Goal: Task Accomplishment & Management: Use online tool/utility

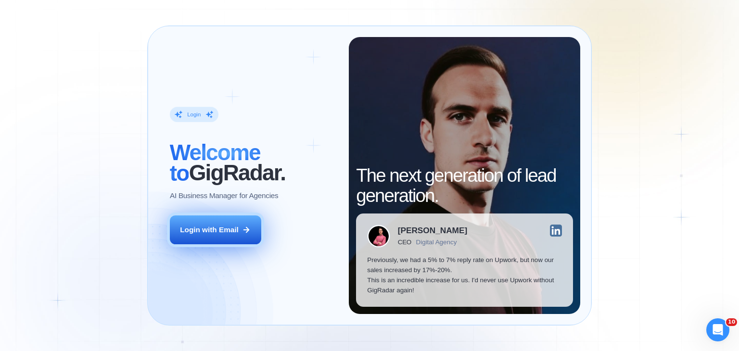
click at [231, 222] on button "Login with Email" at bounding box center [215, 230] width 91 height 29
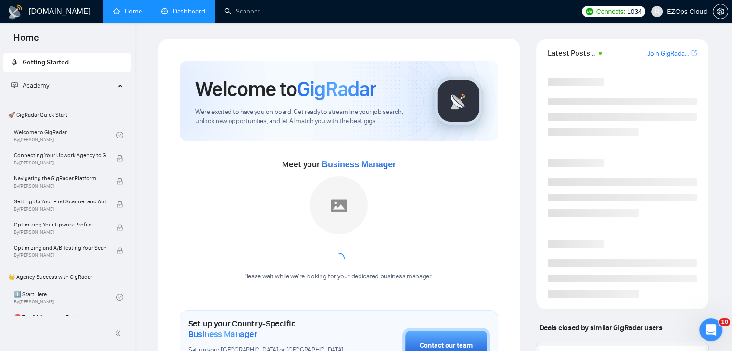
click at [171, 9] on link "Dashboard" at bounding box center [183, 11] width 44 height 8
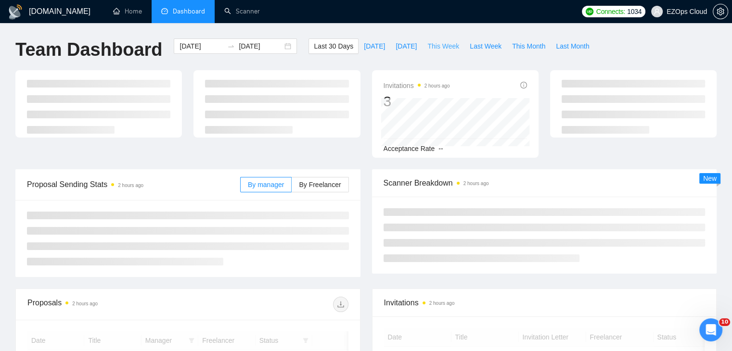
click at [439, 42] on span "This Week" at bounding box center [443, 46] width 32 height 11
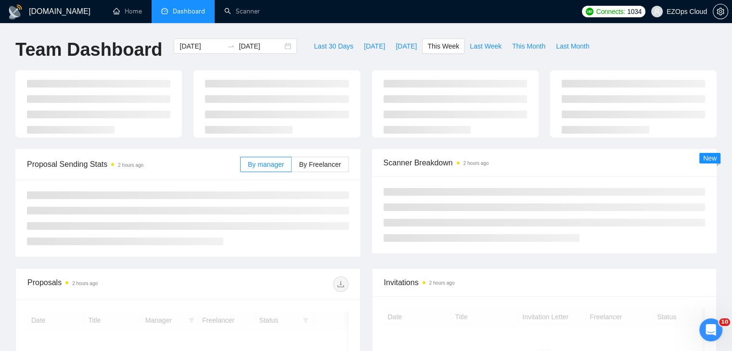
type input "[DATE]"
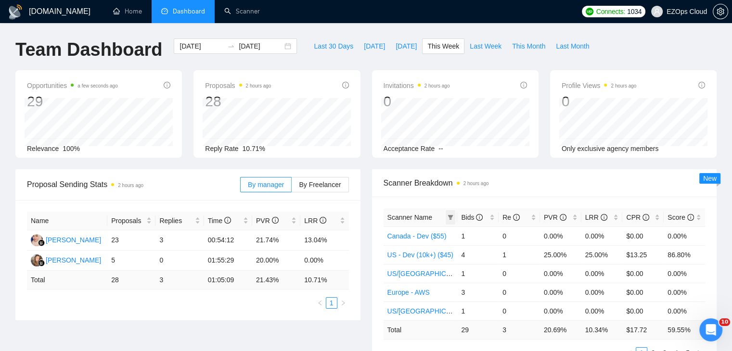
click at [450, 215] on icon "filter" at bounding box center [450, 217] width 5 height 5
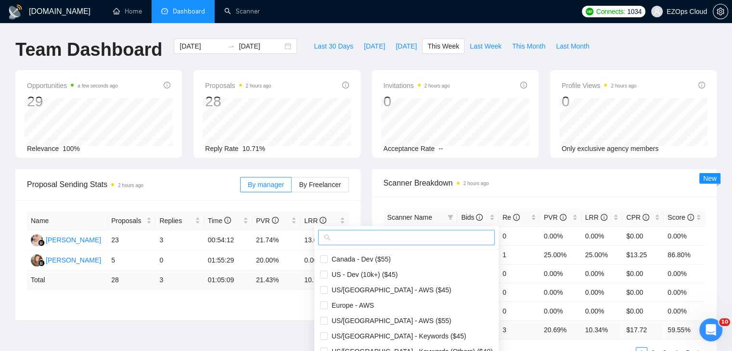
click at [399, 234] on input "text" at bounding box center [411, 237] width 156 height 11
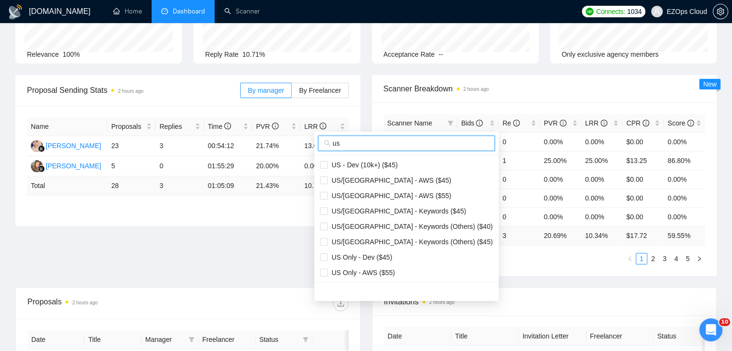
scroll to position [96, 0]
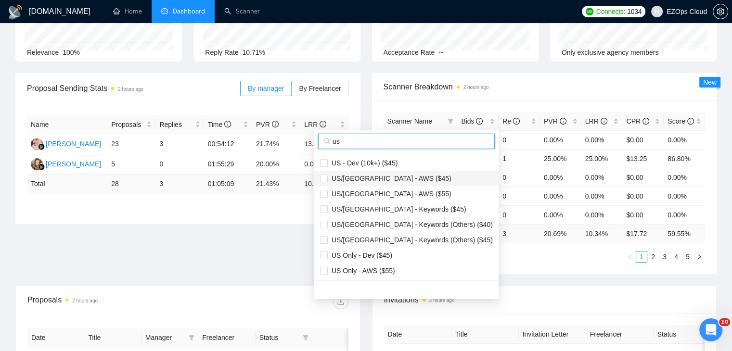
type input "us"
click at [382, 183] on span "US/[GEOGRAPHIC_DATA] - AWS ($45)" at bounding box center [406, 178] width 173 height 11
checkbox input "true"
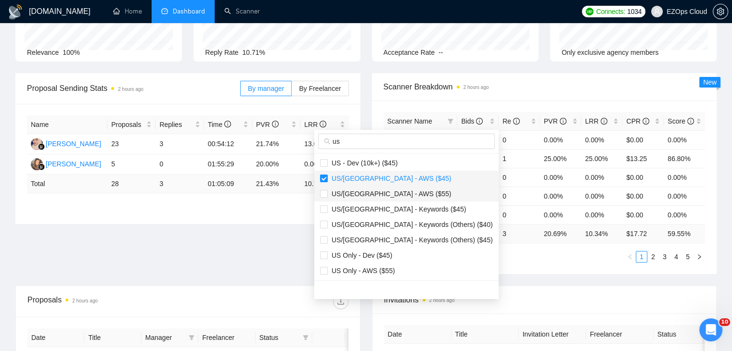
click at [390, 193] on span "US/[GEOGRAPHIC_DATA] - AWS ($55)" at bounding box center [390, 194] width 124 height 8
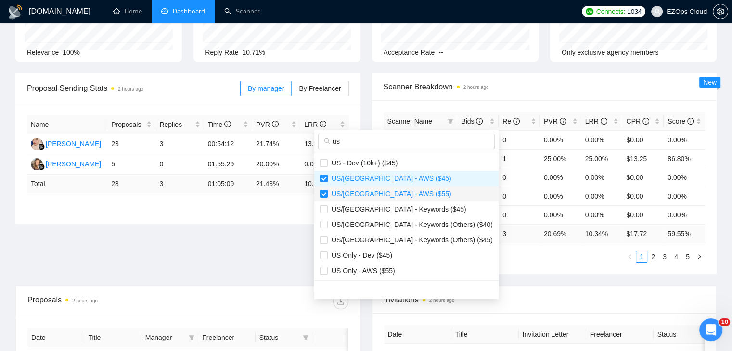
checkbox input "true"
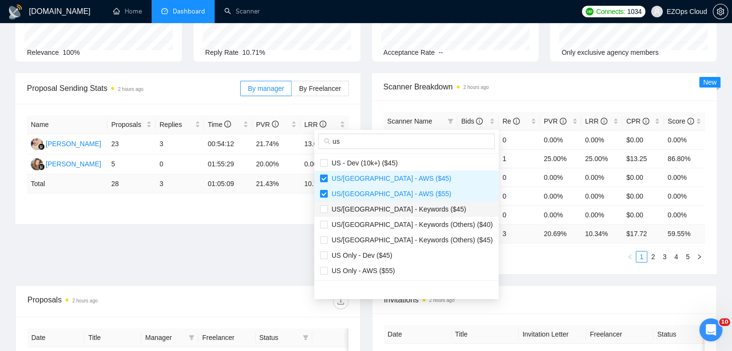
click at [398, 208] on span "US/[GEOGRAPHIC_DATA] - Keywords ($45)" at bounding box center [397, 210] width 139 height 8
checkbox input "true"
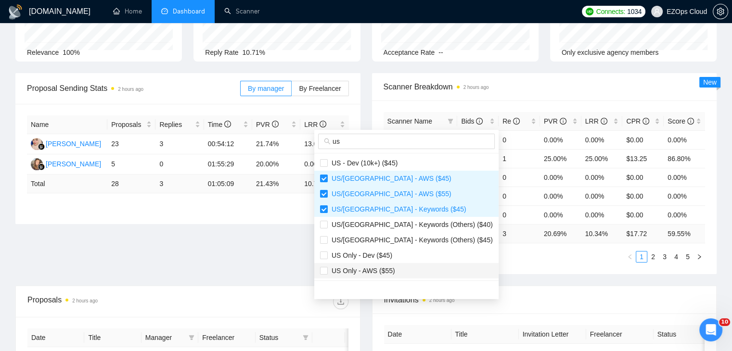
click at [408, 267] on span "US Only - AWS ($55)" at bounding box center [406, 271] width 173 height 11
checkbox input "true"
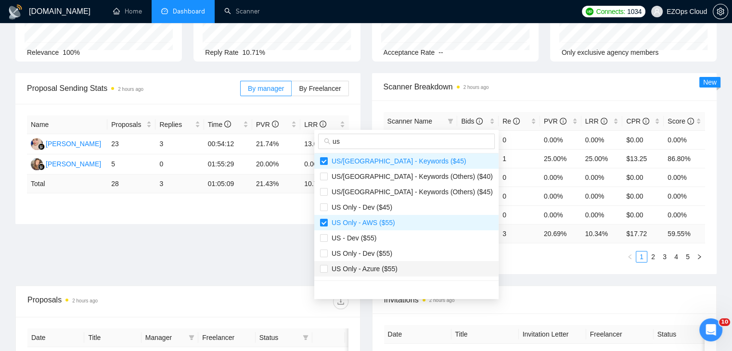
click at [408, 268] on span "US Only - Azure ($55)" at bounding box center [406, 269] width 173 height 11
checkbox input "true"
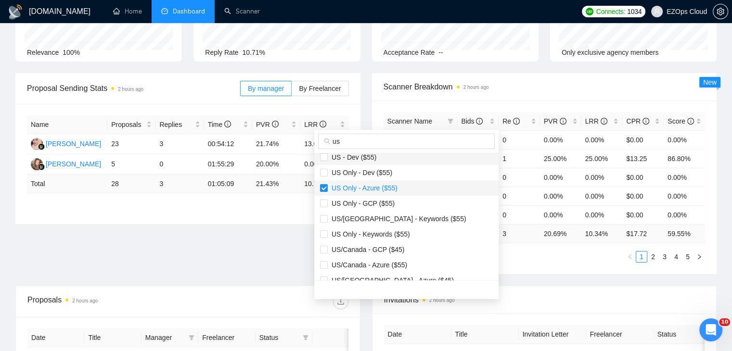
scroll to position [139, 0]
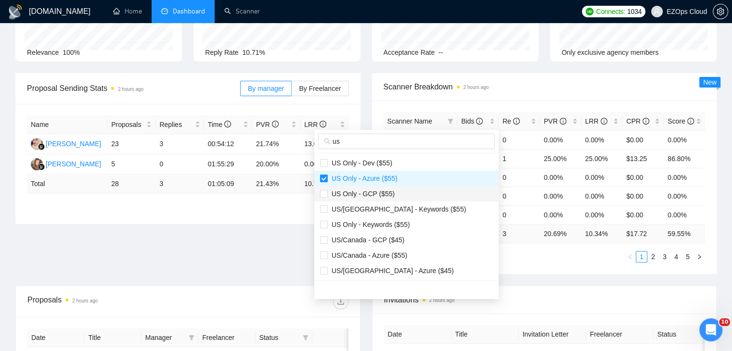
click at [389, 196] on span "US Only - GCP ($55)" at bounding box center [361, 194] width 67 height 8
checkbox input "true"
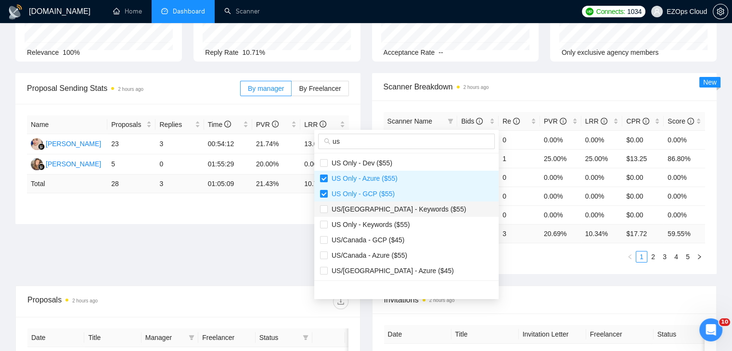
click at [404, 208] on span "US/[GEOGRAPHIC_DATA] - Keywords ($55)" at bounding box center [397, 210] width 139 height 8
checkbox input "true"
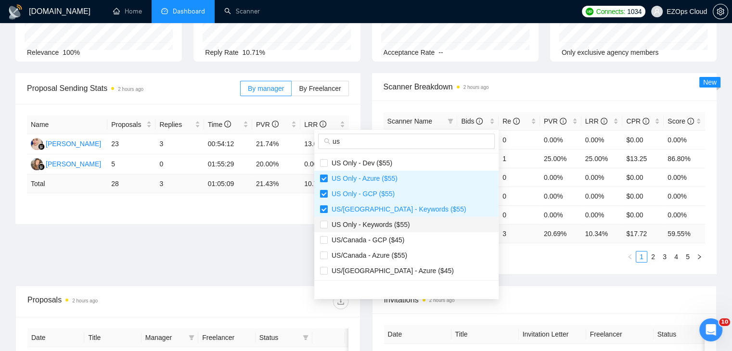
click at [410, 224] on span "US Only - Keywords ($55)" at bounding box center [406, 224] width 173 height 11
checkbox input "true"
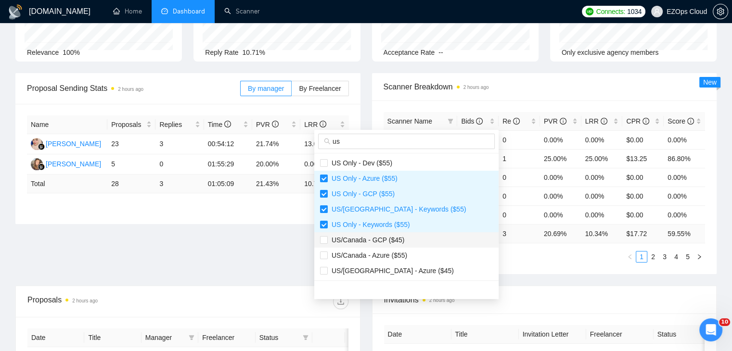
click at [403, 241] on span "US/Canada - GCP ($45)" at bounding box center [406, 240] width 173 height 11
checkbox input "true"
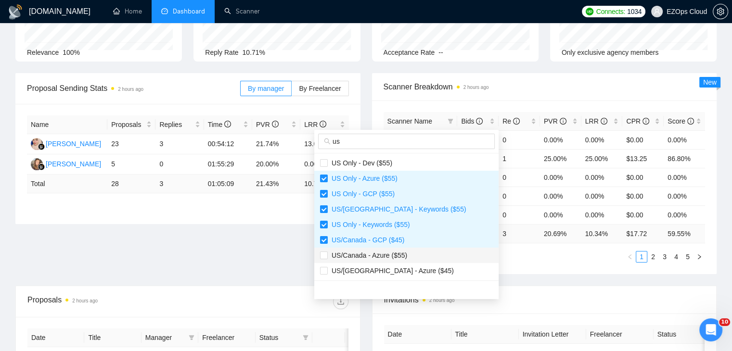
click at [414, 258] on span "US/Canada - Azure ($55)" at bounding box center [406, 255] width 173 height 11
checkbox input "true"
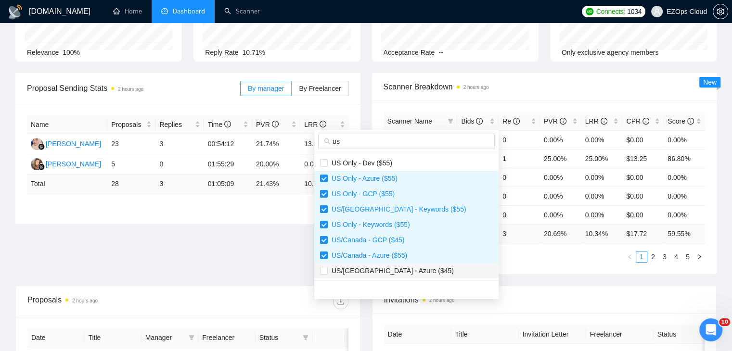
click at [414, 268] on span "US/[GEOGRAPHIC_DATA] - Azure ($45)" at bounding box center [406, 271] width 173 height 11
checkbox input "true"
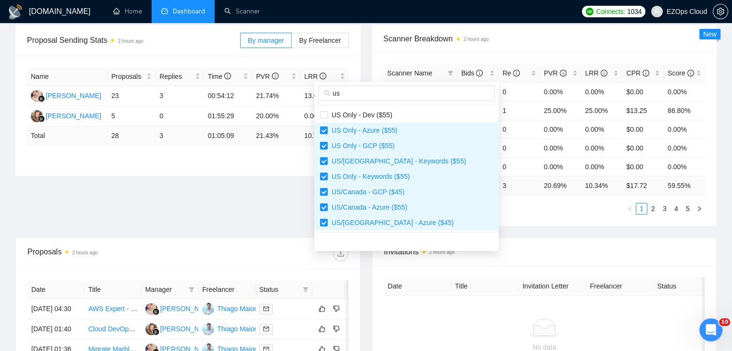
click at [508, 230] on div "Proposal Sending Stats 2 hours ago By manager By Freelancer Name Proposals Repl…" at bounding box center [366, 131] width 713 height 213
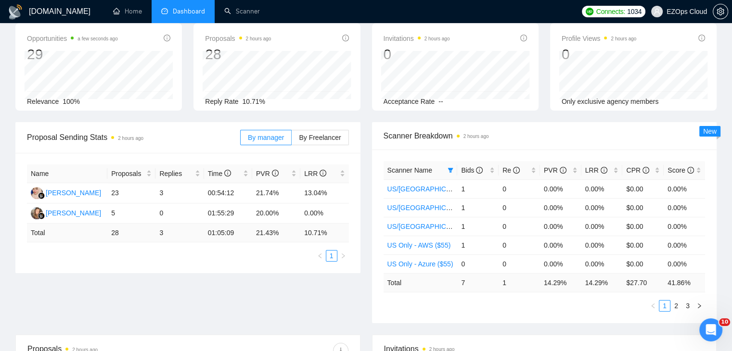
scroll to position [0, 0]
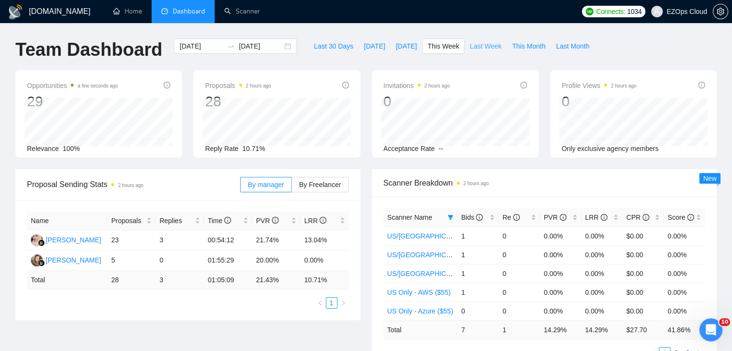
click at [474, 46] on span "Last Week" at bounding box center [486, 46] width 32 height 11
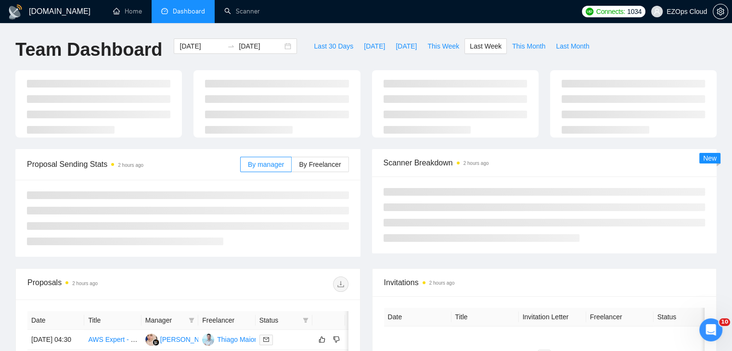
type input "2025-08-25"
type input "2025-08-31"
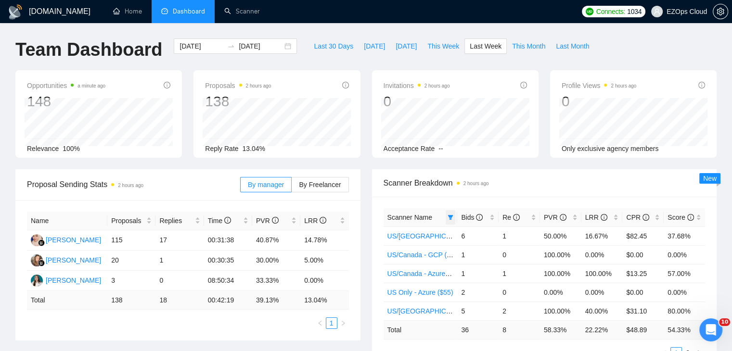
click at [449, 219] on icon "filter" at bounding box center [451, 218] width 6 height 6
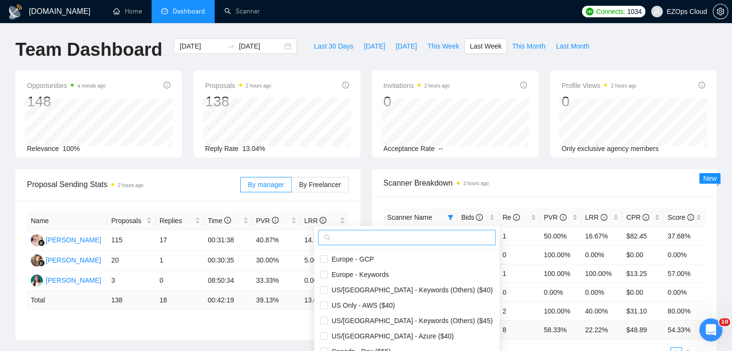
click at [433, 236] on input "text" at bounding box center [411, 237] width 157 height 11
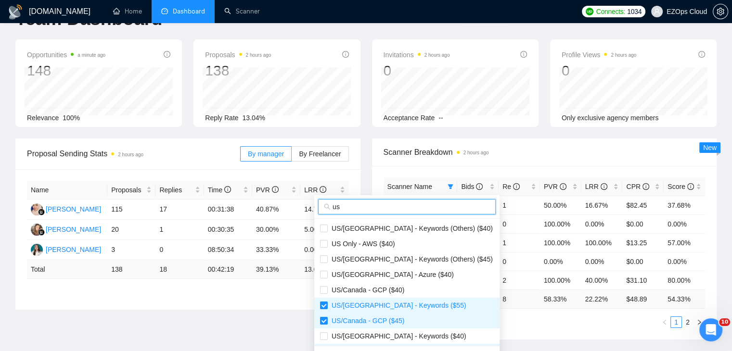
scroll to position [48, 0]
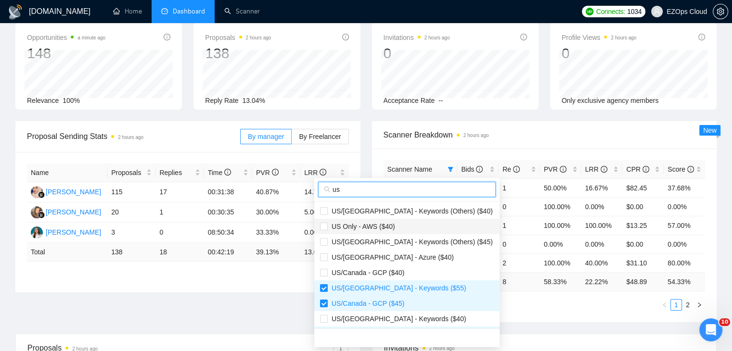
type input "us"
click at [389, 228] on span "US Only - AWS ($40)" at bounding box center [361, 227] width 67 height 8
checkbox input "true"
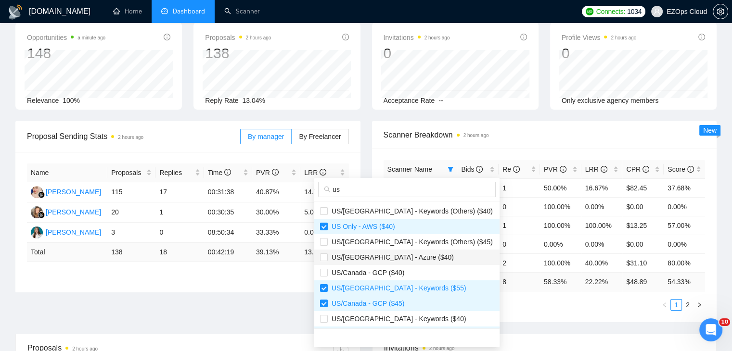
click at [406, 260] on span "US/Canada - Azure ($40)" at bounding box center [407, 257] width 174 height 11
checkbox input "true"
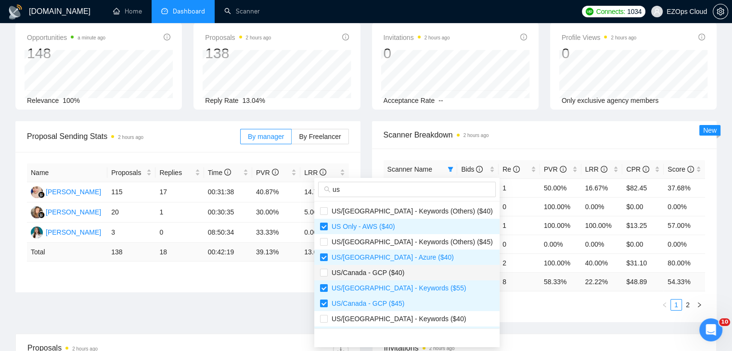
click at [410, 277] on span "US/Canada - GCP ($40)" at bounding box center [407, 273] width 174 height 11
checkbox input "true"
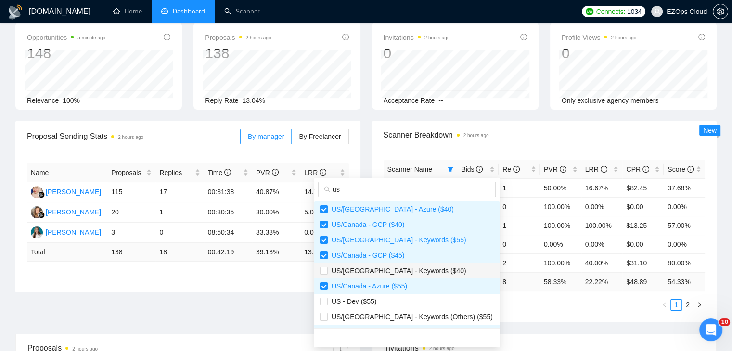
click at [408, 270] on span "US/Canada - Keywords ($40)" at bounding box center [397, 271] width 139 height 8
checkbox input "true"
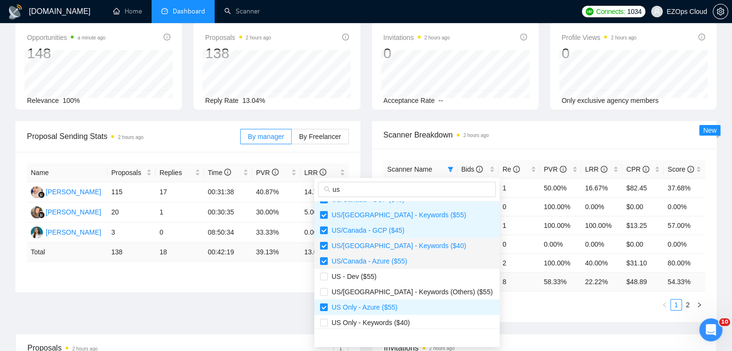
scroll to position [96, 0]
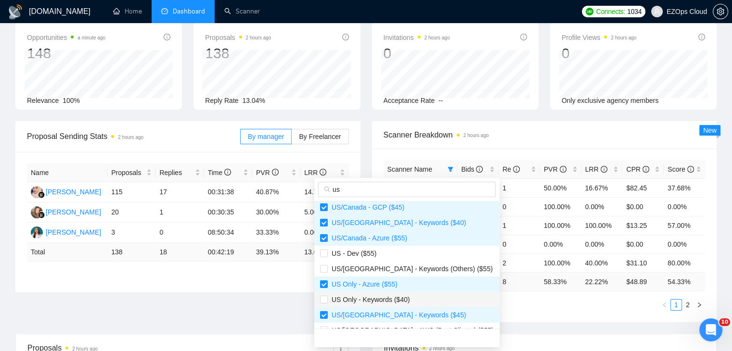
click at [395, 301] on span "US Only - Keywords ($40)" at bounding box center [369, 300] width 82 height 8
checkbox input "true"
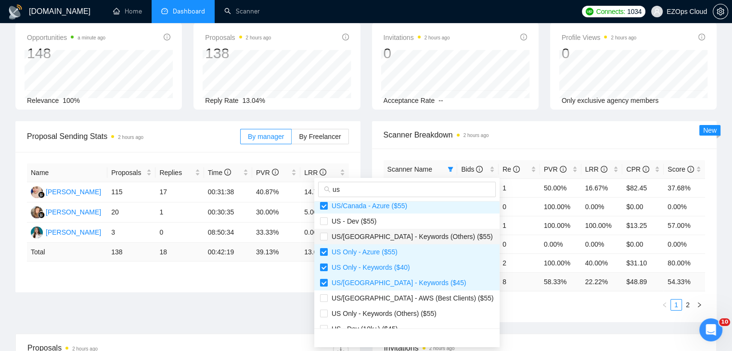
scroll to position [193, 0]
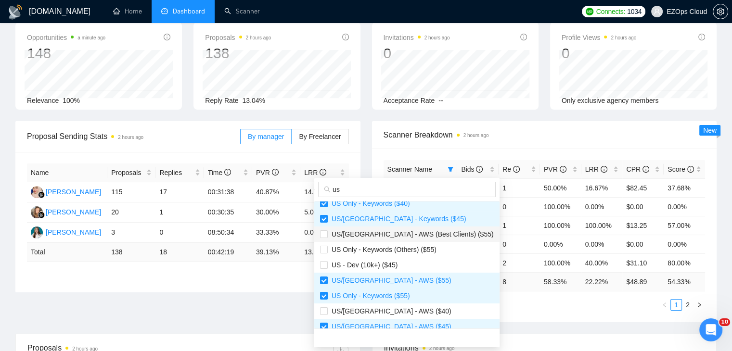
click at [390, 240] on li "US/Canada - AWS (Best Clients) ($55)" at bounding box center [406, 234] width 185 height 15
checkbox input "true"
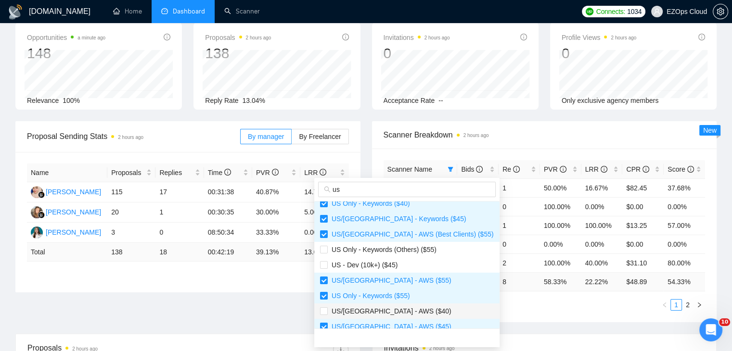
click at [399, 314] on span "US/Canada - AWS ($40)" at bounding box center [390, 312] width 124 height 8
checkbox input "true"
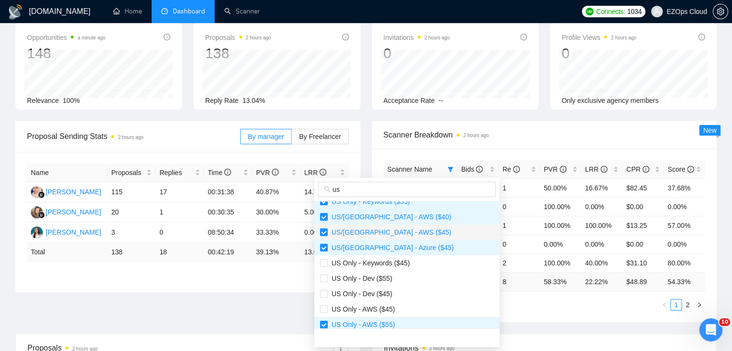
scroll to position [289, 0]
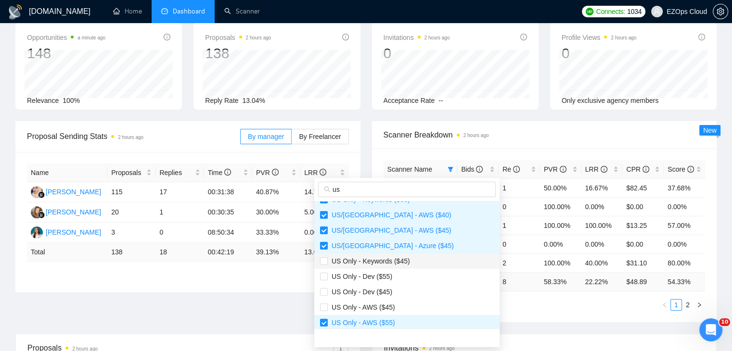
click at [398, 262] on span "US Only - Keywords ($45)" at bounding box center [369, 261] width 82 height 8
checkbox input "true"
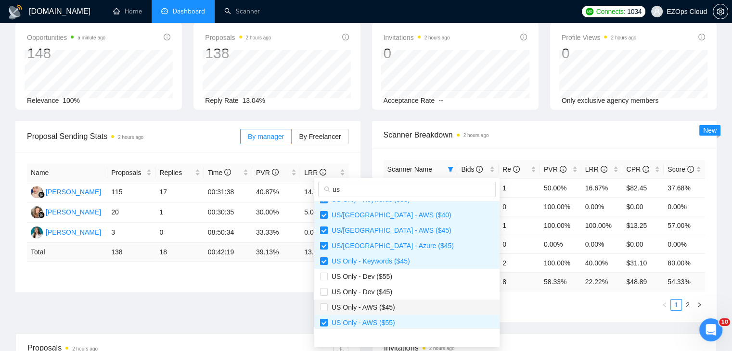
click at [400, 305] on span "US Only - AWS ($45)" at bounding box center [407, 307] width 174 height 11
checkbox input "true"
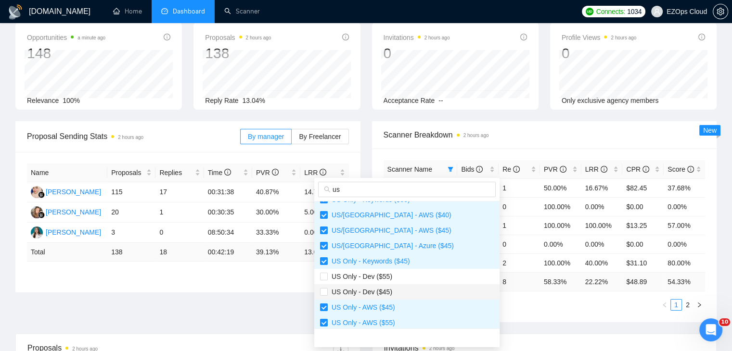
scroll to position [293, 0]
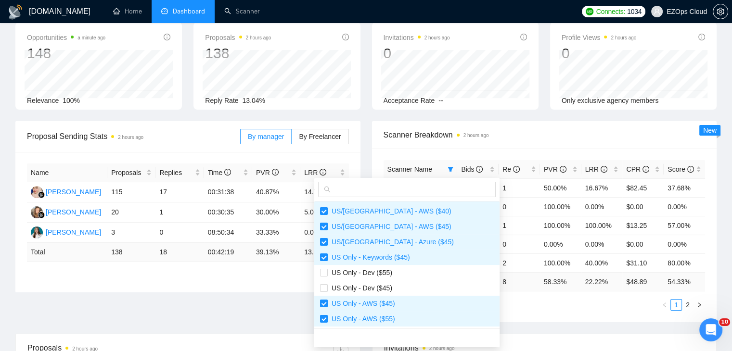
click at [524, 297] on div "Scanner Name Bids Re PVR LRR CPR Score US/Canada - Keywords ($55) 6 1 50.00% 16…" at bounding box center [545, 235] width 322 height 151
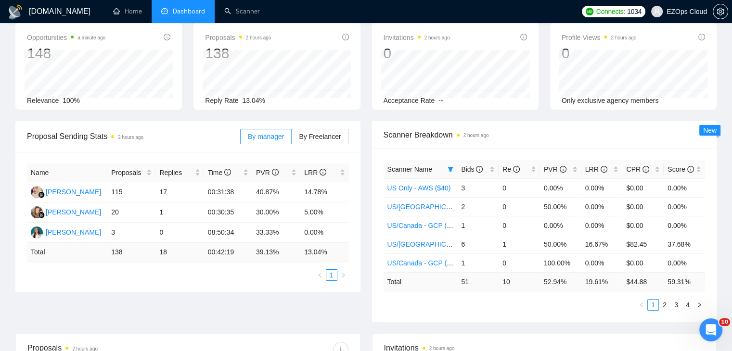
scroll to position [0, 0]
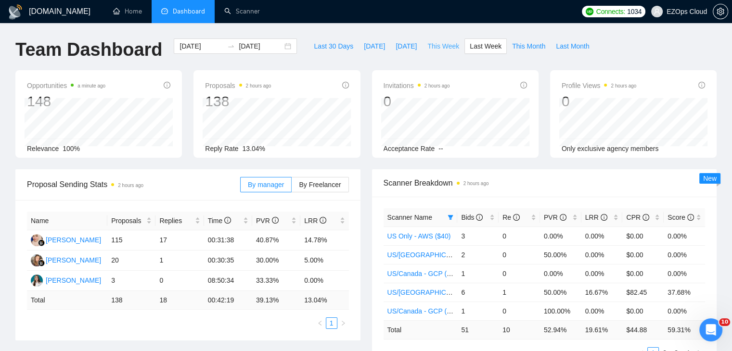
click at [440, 47] on span "This Week" at bounding box center [443, 46] width 32 height 11
type input "[DATE]"
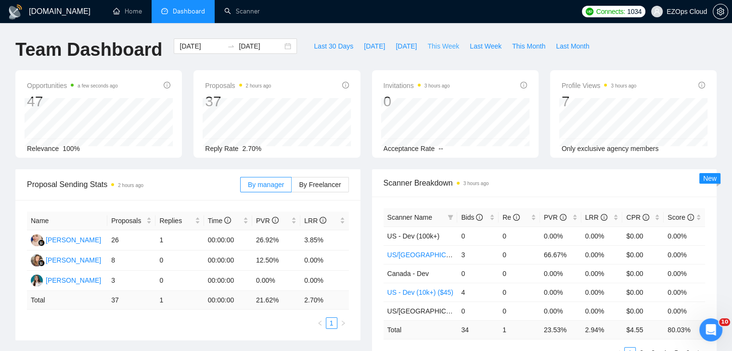
click at [443, 45] on span "This Week" at bounding box center [443, 46] width 32 height 11
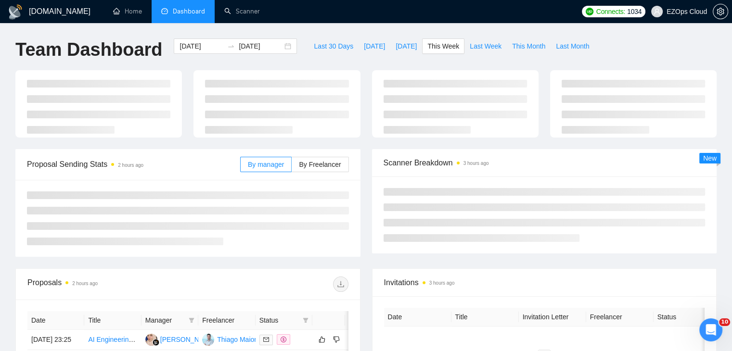
type input "[DATE]"
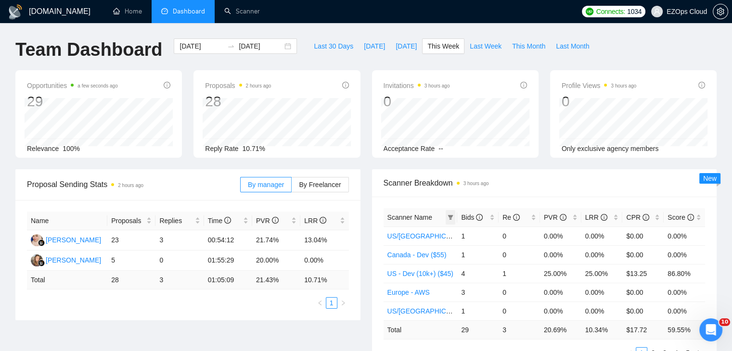
click at [450, 215] on icon "filter" at bounding box center [451, 218] width 6 height 6
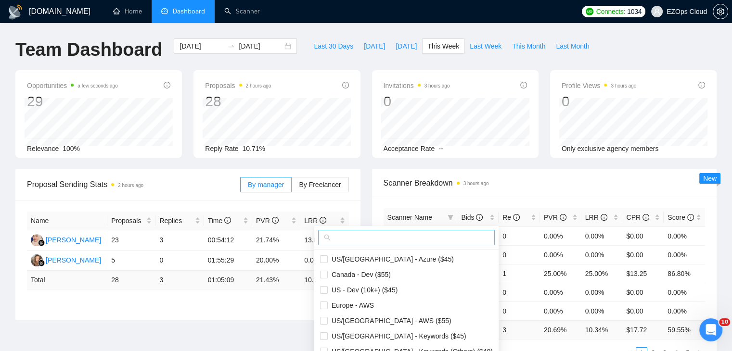
click at [414, 241] on input "text" at bounding box center [411, 237] width 156 height 11
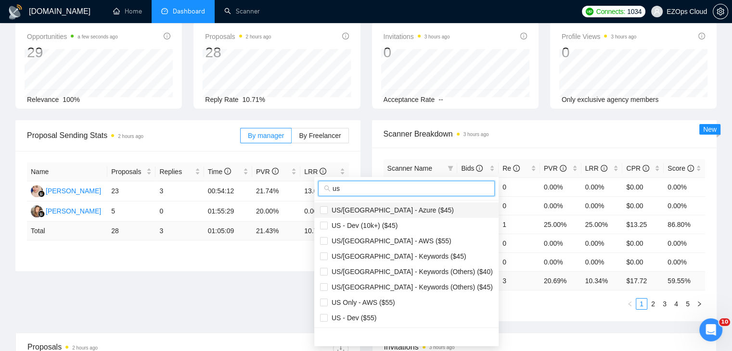
scroll to position [96, 0]
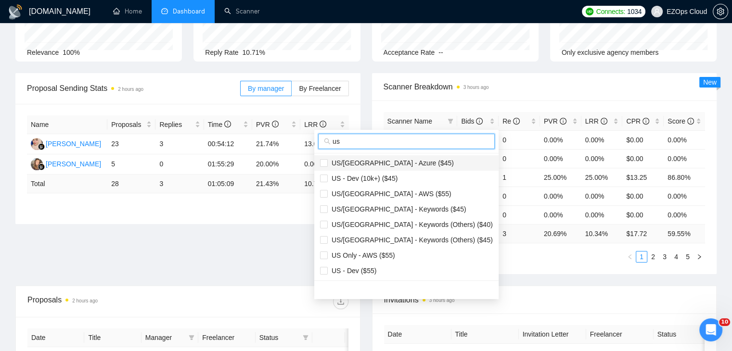
type input "us"
click at [410, 160] on span "US/[GEOGRAPHIC_DATA] - Azure ($45)" at bounding box center [406, 163] width 173 height 11
checkbox input "true"
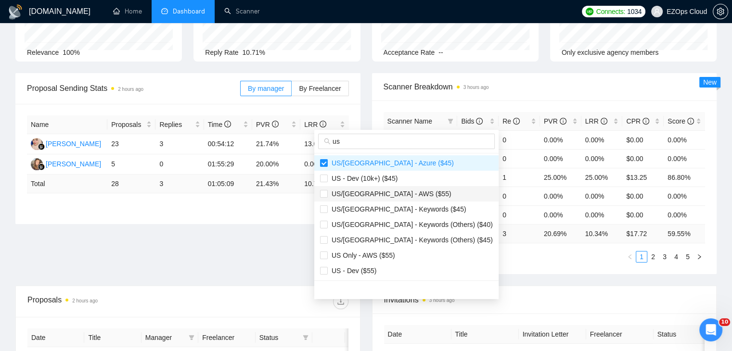
click at [392, 190] on span "US/[GEOGRAPHIC_DATA] - AWS ($55)" at bounding box center [390, 194] width 124 height 8
checkbox input "true"
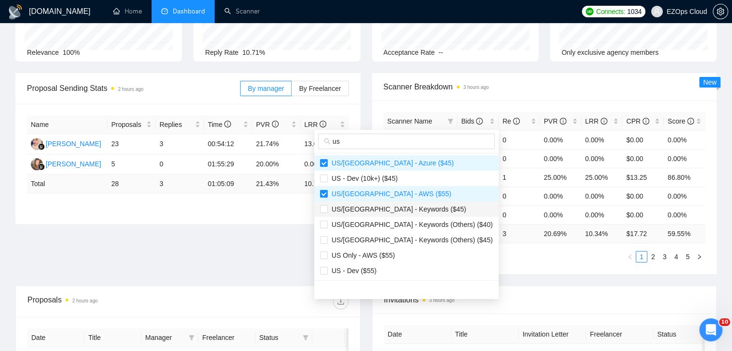
click at [404, 209] on span "US/[GEOGRAPHIC_DATA] - Keywords ($45)" at bounding box center [397, 210] width 139 height 8
checkbox input "true"
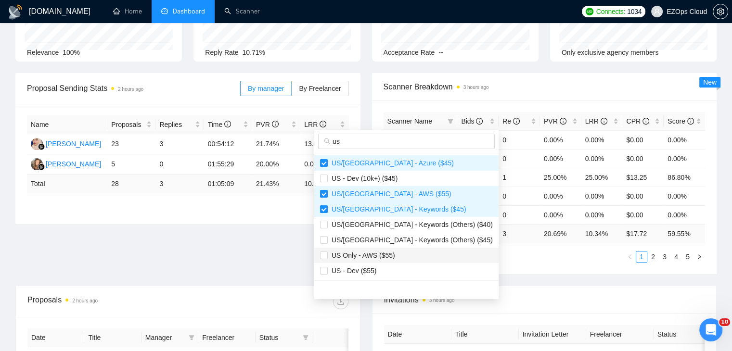
click at [399, 256] on span "US Only - AWS ($55)" at bounding box center [406, 255] width 173 height 11
checkbox input "true"
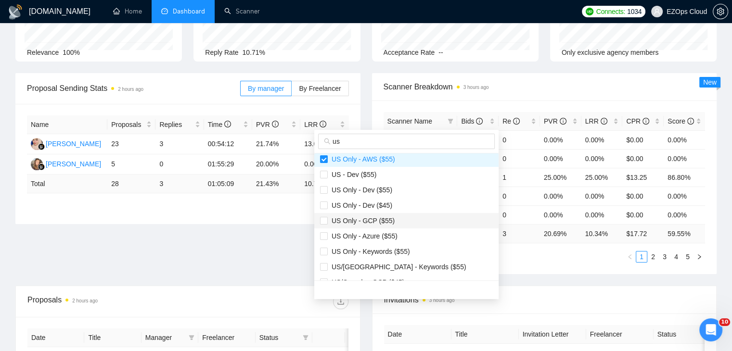
click at [389, 217] on span "US Only - GCP ($55)" at bounding box center [361, 221] width 67 height 8
checkbox input "true"
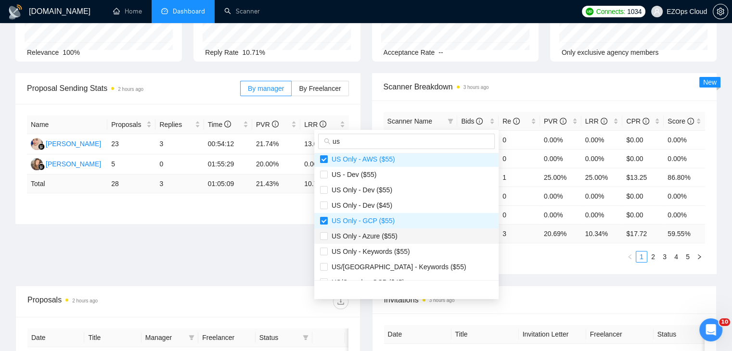
click at [396, 234] on span "US Only - Azure ($55)" at bounding box center [406, 236] width 173 height 11
checkbox input "true"
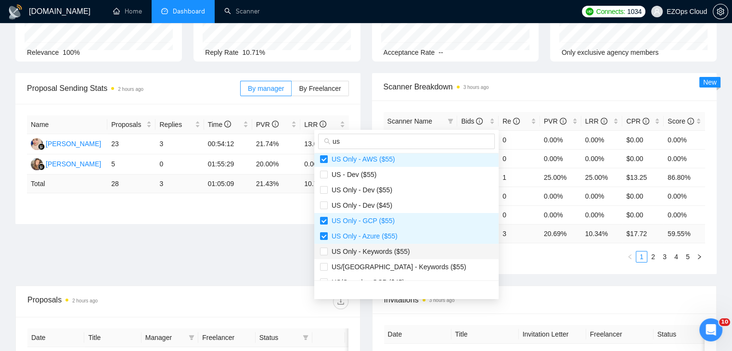
click at [402, 255] on span "US Only - Keywords ($55)" at bounding box center [369, 252] width 82 height 8
checkbox input "true"
click at [410, 268] on span "US/[GEOGRAPHIC_DATA] - Keywords ($55)" at bounding box center [397, 267] width 139 height 8
checkbox input "true"
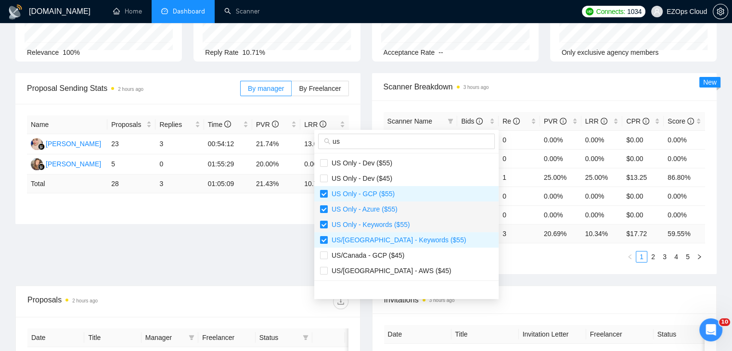
scroll to position [139, 0]
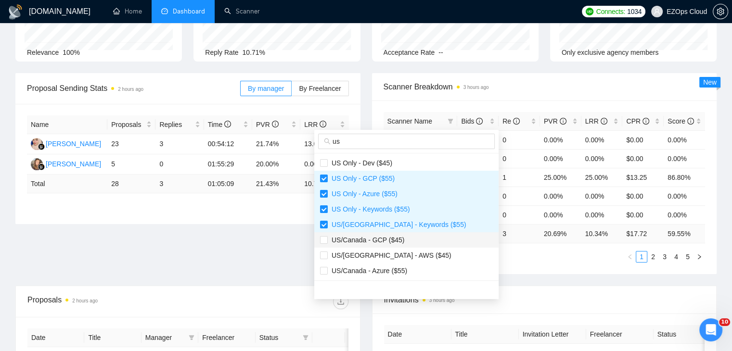
click at [391, 240] on span "US/Canada - GCP ($45)" at bounding box center [366, 240] width 77 height 8
checkbox input "true"
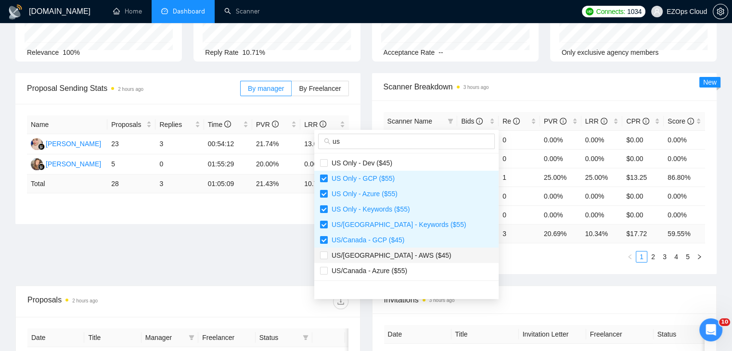
click at [400, 257] on span "US/[GEOGRAPHIC_DATA] - AWS ($45)" at bounding box center [390, 256] width 124 height 8
checkbox input "true"
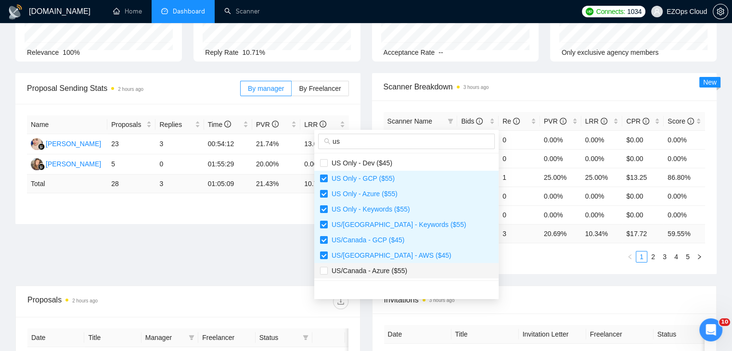
click at [409, 266] on span "US/Canada - Azure ($55)" at bounding box center [406, 271] width 173 height 11
checkbox input "true"
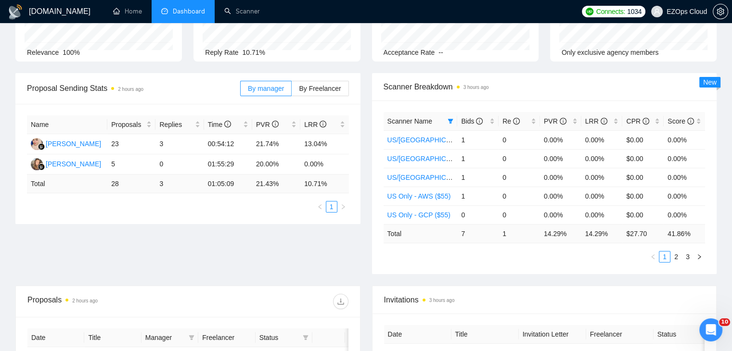
click at [497, 269] on div "Scanner Name Bids Re PVR LRR CPR Score US/Canada - Azure ($45) 1 0 0.00% 0.00% …" at bounding box center [544, 188] width 345 height 174
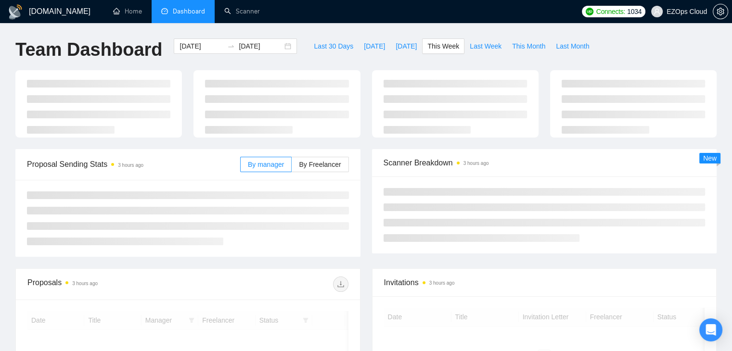
type input "[DATE]"
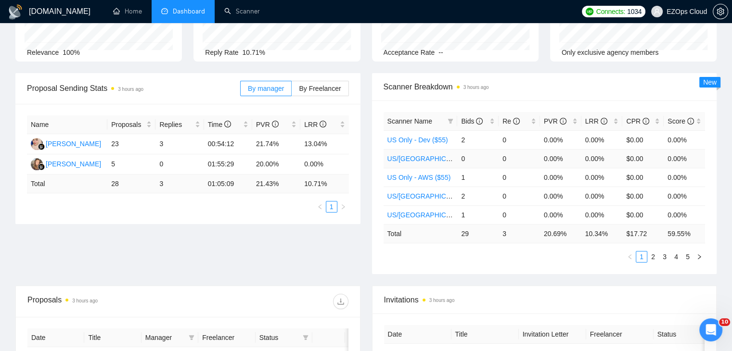
scroll to position [48, 0]
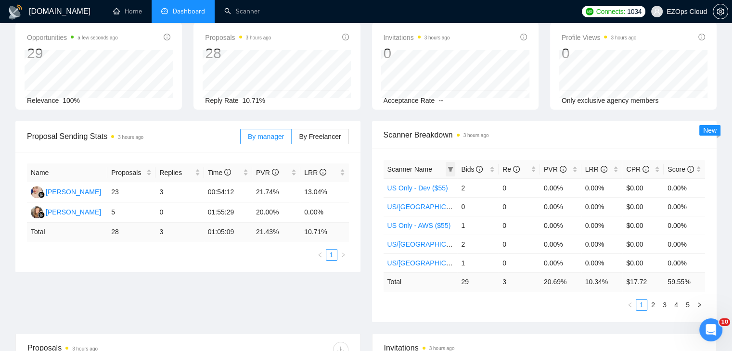
click at [448, 167] on icon "filter" at bounding box center [451, 170] width 6 height 6
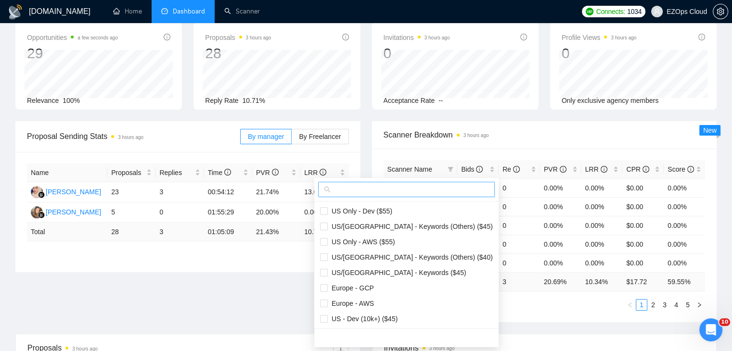
click at [394, 192] on input "text" at bounding box center [411, 189] width 156 height 11
click at [411, 214] on span "US Only - Dev ($55)" at bounding box center [406, 211] width 173 height 11
checkbox input "true"
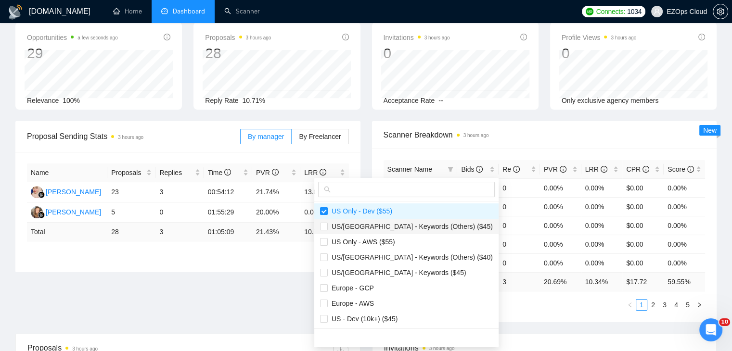
click at [421, 225] on span "US/[GEOGRAPHIC_DATA] - Keywords (Others) ($45)" at bounding box center [410, 227] width 165 height 8
click at [419, 231] on span "US/[GEOGRAPHIC_DATA] - Keywords (Others) ($45)" at bounding box center [406, 226] width 173 height 11
click at [396, 226] on span "US/[GEOGRAPHIC_DATA] - Keywords (Others) ($45)" at bounding box center [410, 227] width 165 height 8
checkbox input "true"
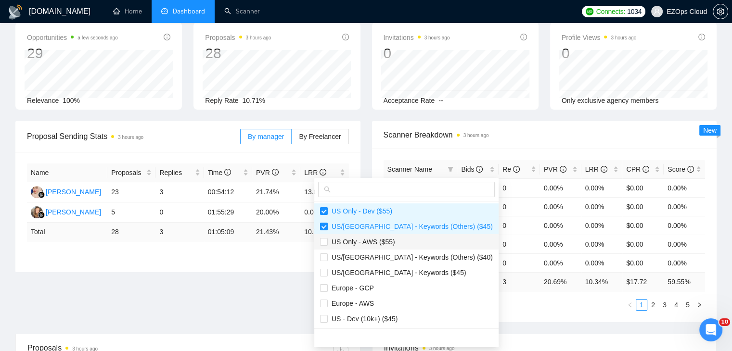
click at [407, 244] on span "US Only - AWS ($55)" at bounding box center [406, 242] width 173 height 11
checkbox input "true"
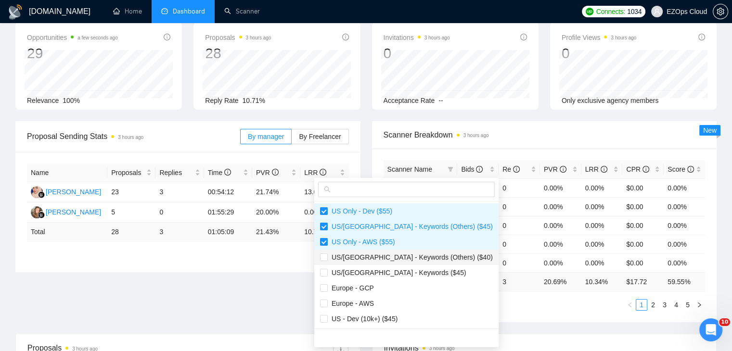
click at [411, 255] on span "US/[GEOGRAPHIC_DATA] - Keywords (Others) ($40)" at bounding box center [410, 258] width 165 height 8
checkbox input "true"
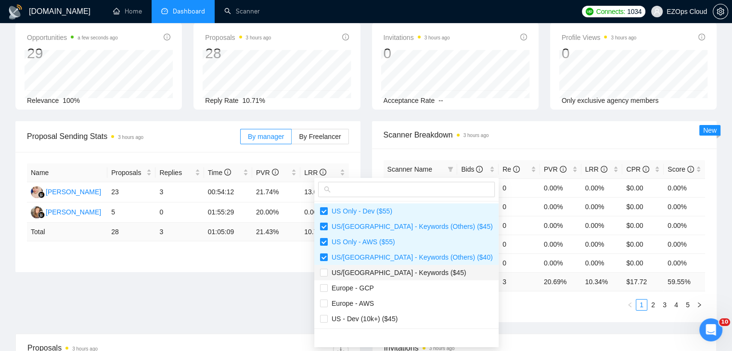
click at [411, 270] on span "US/[GEOGRAPHIC_DATA] - Keywords ($45)" at bounding box center [397, 273] width 139 height 8
checkbox input "true"
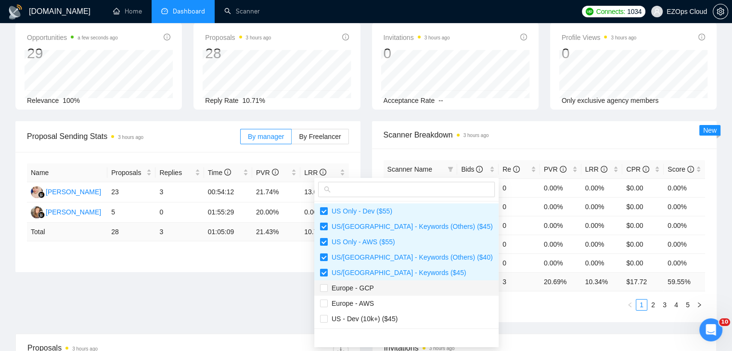
click at [377, 290] on span "Europe - GCP" at bounding box center [406, 288] width 173 height 11
checkbox input "true"
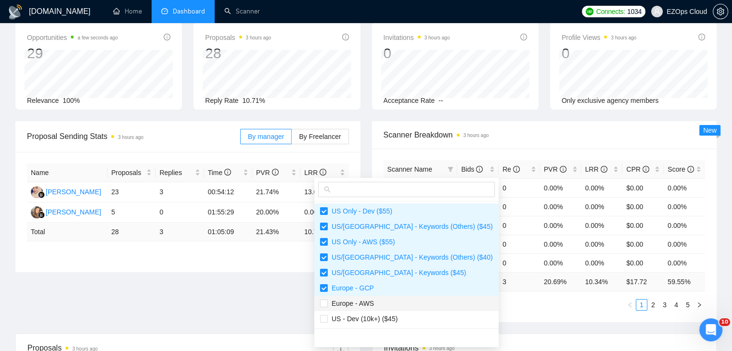
click at [381, 309] on span "Europe - AWS" at bounding box center [406, 303] width 173 height 11
checkbox input "true"
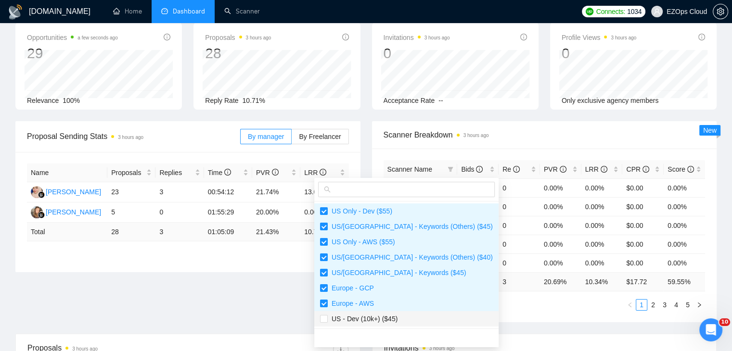
click at [392, 320] on span "US - Dev (10k+) ($45)" at bounding box center [363, 319] width 70 height 8
checkbox input "true"
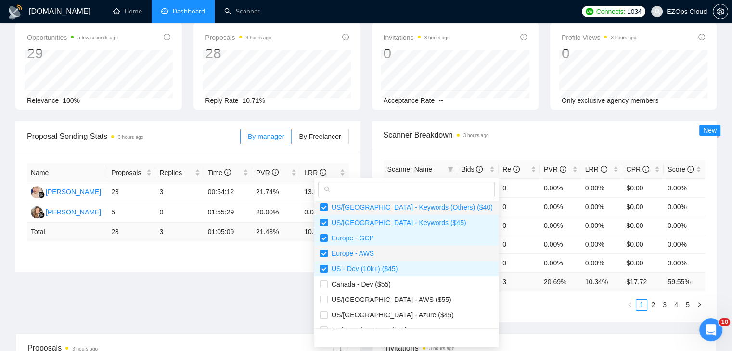
scroll to position [96, 0]
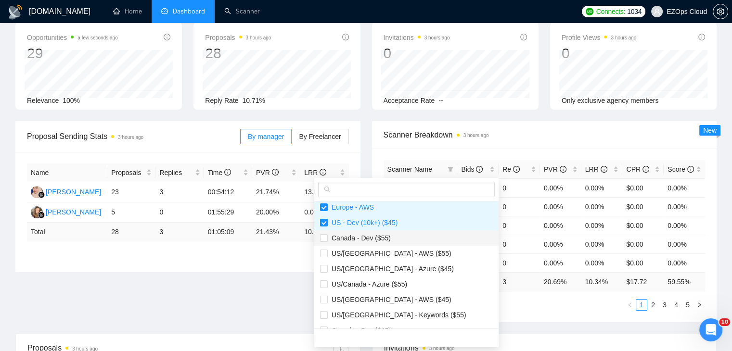
click at [392, 239] on span "Canada - Dev ($55)" at bounding box center [406, 238] width 173 height 11
checkbox input "true"
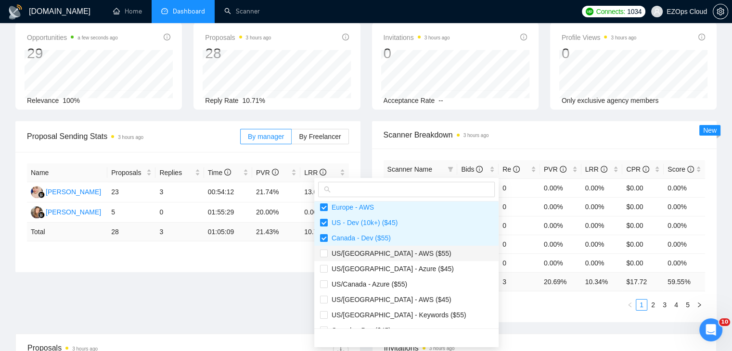
click at [402, 249] on span "US/[GEOGRAPHIC_DATA] - AWS ($55)" at bounding box center [406, 253] width 173 height 11
checkbox input "true"
click at [402, 262] on li "US/[GEOGRAPHIC_DATA] - Azure ($45)" at bounding box center [406, 268] width 184 height 15
checkbox input "true"
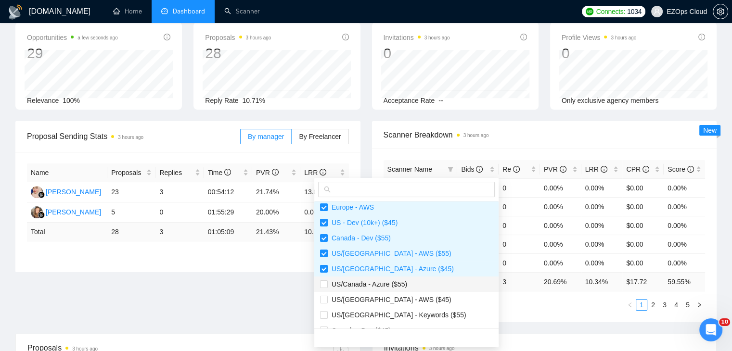
click at [404, 287] on span "US/Canada - Azure ($55)" at bounding box center [367, 285] width 79 height 8
checkbox input "true"
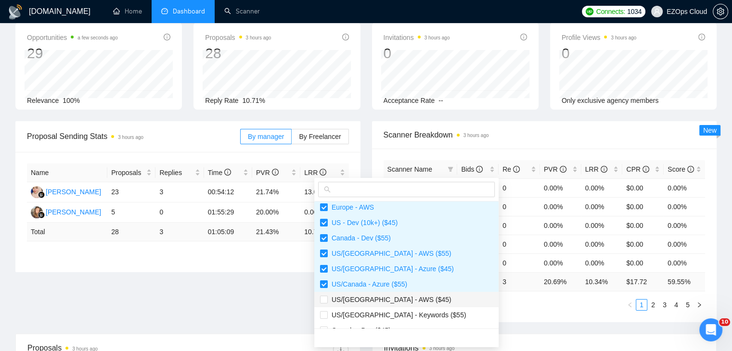
click at [407, 298] on span "US/[GEOGRAPHIC_DATA] - AWS ($45)" at bounding box center [406, 300] width 173 height 11
checkbox input "true"
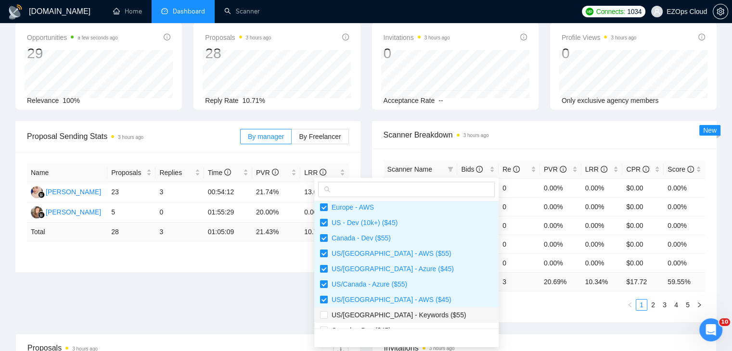
click at [415, 312] on span "US/[GEOGRAPHIC_DATA] - Keywords ($55)" at bounding box center [397, 315] width 139 height 8
checkbox input "true"
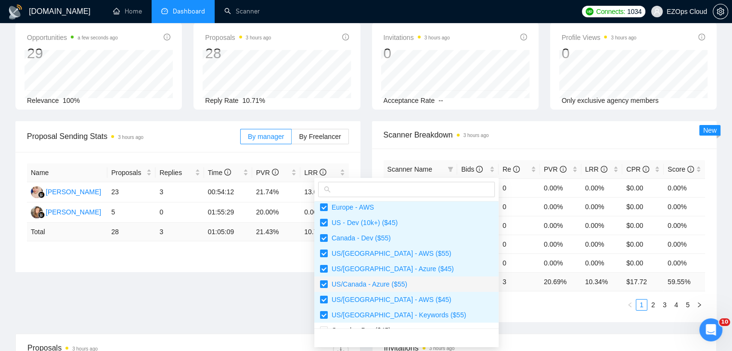
scroll to position [193, 0]
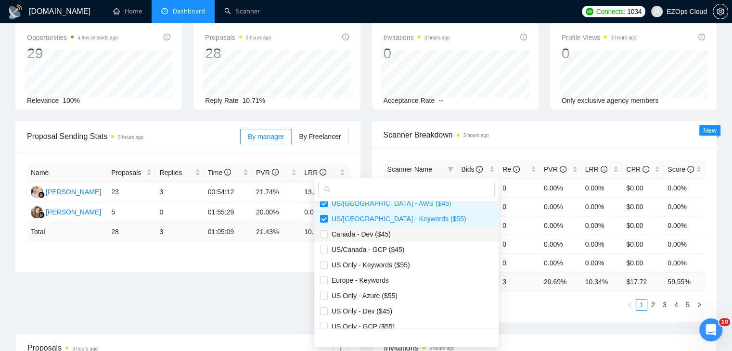
click at [373, 233] on span "Canada - Dev ($45)" at bounding box center [359, 235] width 63 height 8
checkbox input "true"
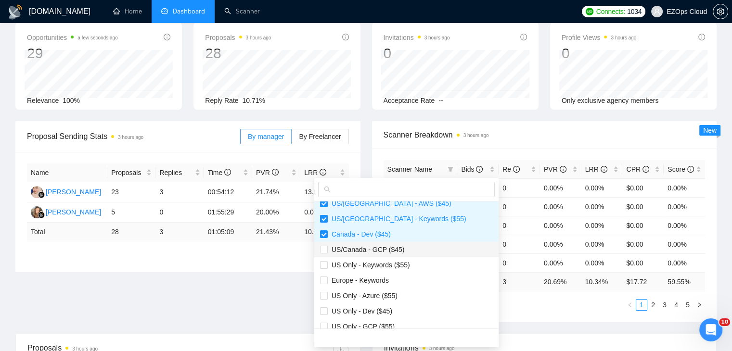
click at [394, 251] on span "US/Canada - GCP ($45)" at bounding box center [366, 250] width 77 height 8
checkbox input "true"
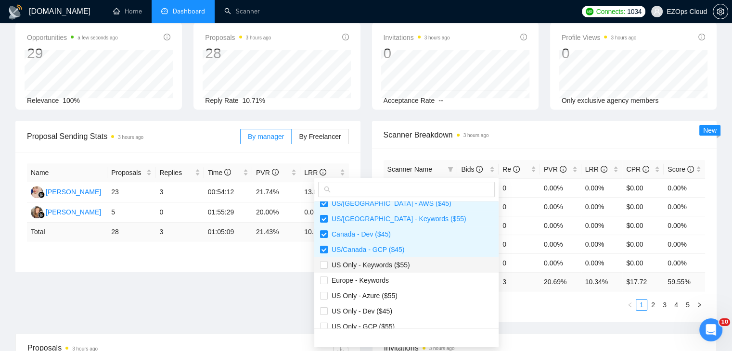
click at [397, 265] on span "US Only - Keywords ($55)" at bounding box center [369, 265] width 82 height 8
checkbox input "true"
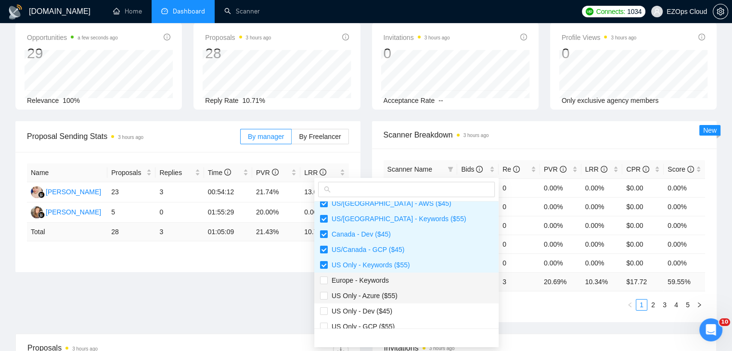
drag, startPoint x: 388, startPoint y: 276, endPoint x: 391, endPoint y: 289, distance: 13.7
click at [388, 276] on span "Europe - Keywords" at bounding box center [406, 280] width 173 height 11
checkbox input "true"
click at [390, 300] on span "US Only - Azure ($55)" at bounding box center [406, 296] width 173 height 11
checkbox input "true"
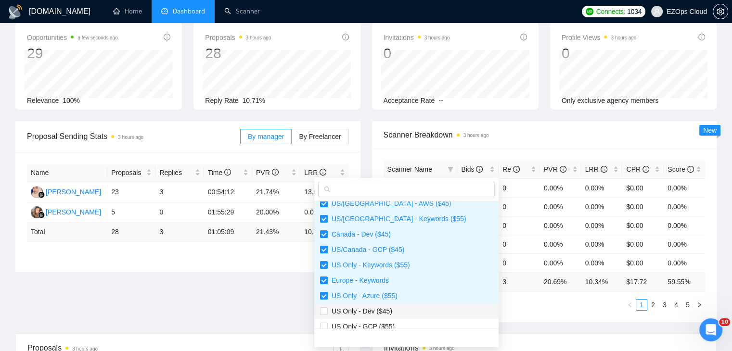
click at [391, 313] on span "US Only - Dev ($45)" at bounding box center [406, 311] width 173 height 11
checkbox input "true"
click at [392, 324] on span "US Only - GCP ($55)" at bounding box center [406, 326] width 173 height 11
checkbox input "true"
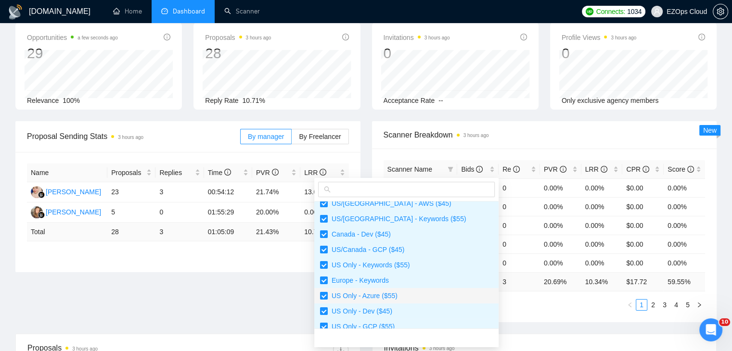
scroll to position [216, 0]
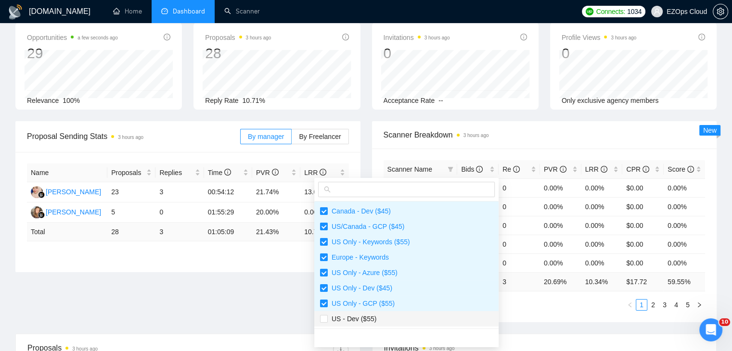
click at [398, 321] on span "US - Dev ($55)" at bounding box center [406, 319] width 173 height 11
checkbox input "true"
click at [491, 318] on div "Scanner Name Bids Re PVR LRR CPR Score US Only - Dev ($55) 2 0 0.00% 0.00% $0.0…" at bounding box center [544, 236] width 345 height 174
